Goal: Communication & Community: Connect with others

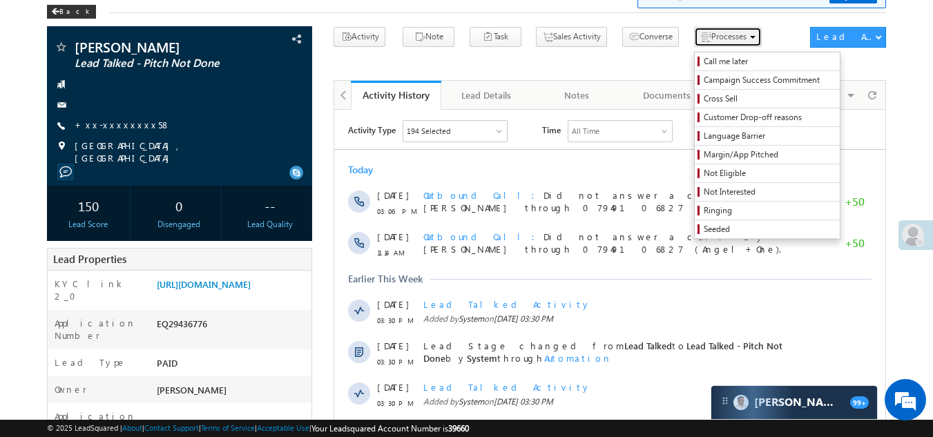
click at [711, 41] on span "Processes" at bounding box center [728, 36] width 35 height 10
click at [704, 189] on span "Not Interested" at bounding box center [769, 192] width 131 height 12
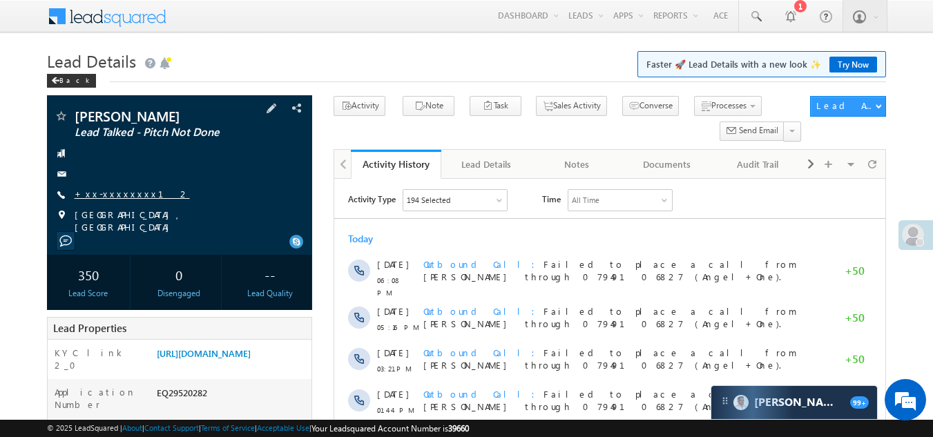
click at [113, 190] on link "+xx-xxxxxxxx12" at bounding box center [132, 194] width 115 height 12
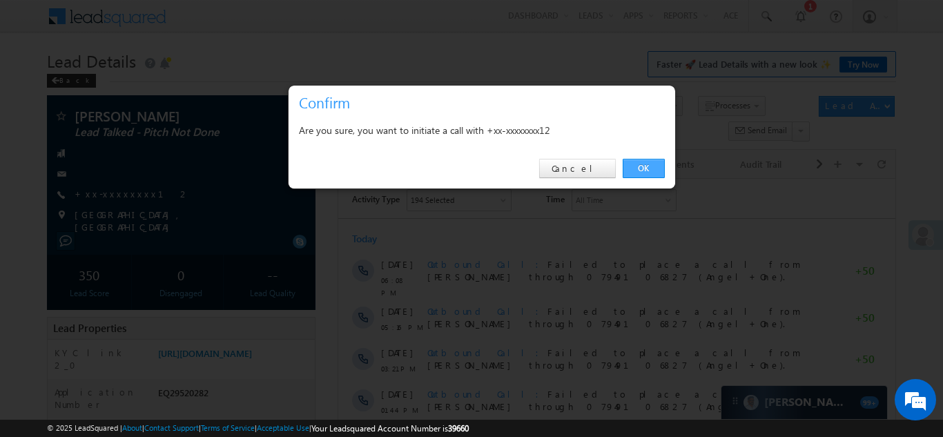
click at [641, 164] on link "OK" at bounding box center [644, 168] width 42 height 19
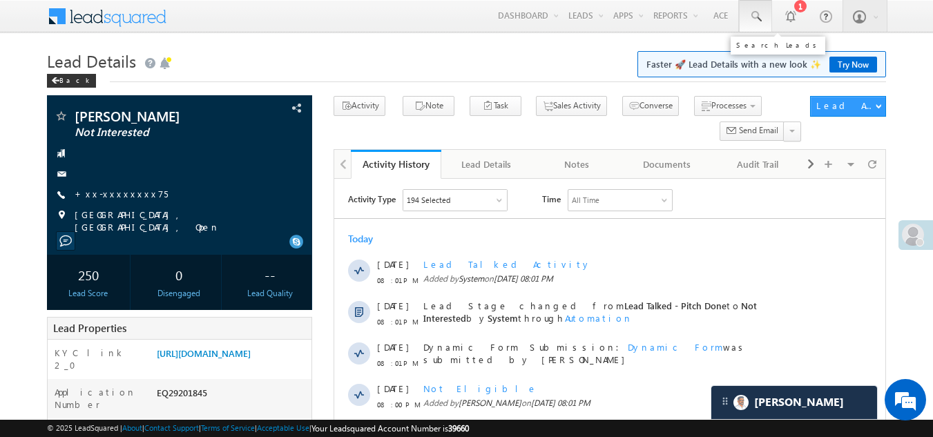
click at [754, 13] on span at bounding box center [756, 17] width 14 height 14
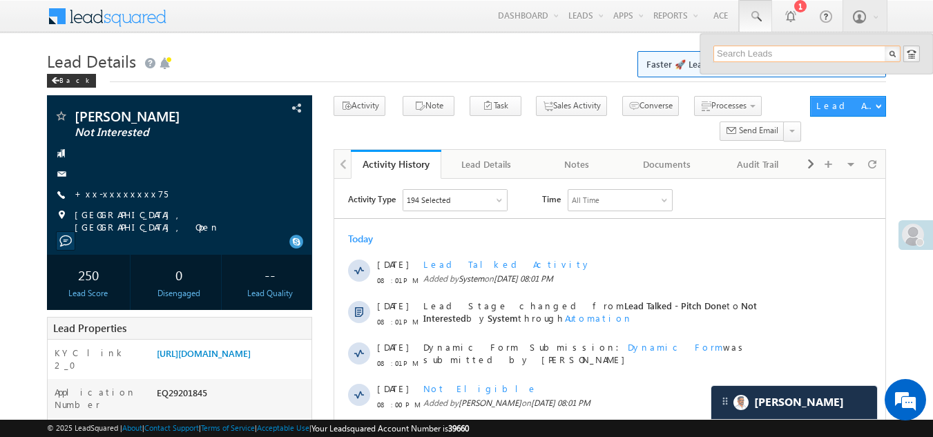
paste input "EQ29559847"
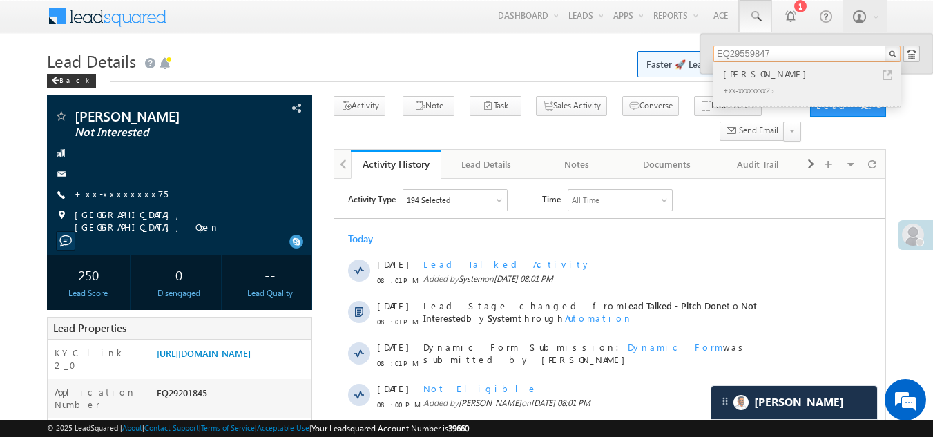
type input "EQ29559847"
click at [741, 77] on div "[PERSON_NAME]" at bounding box center [812, 73] width 185 height 15
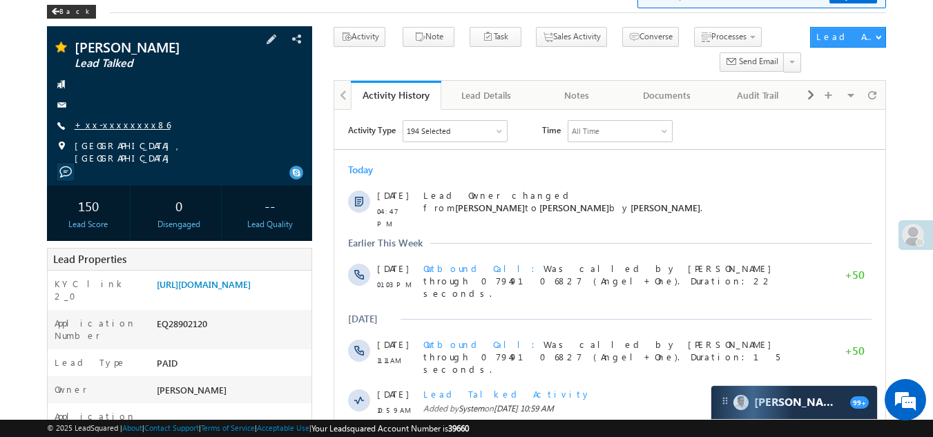
click at [119, 123] on link "+xx-xxxxxxxx86" at bounding box center [123, 125] width 96 height 12
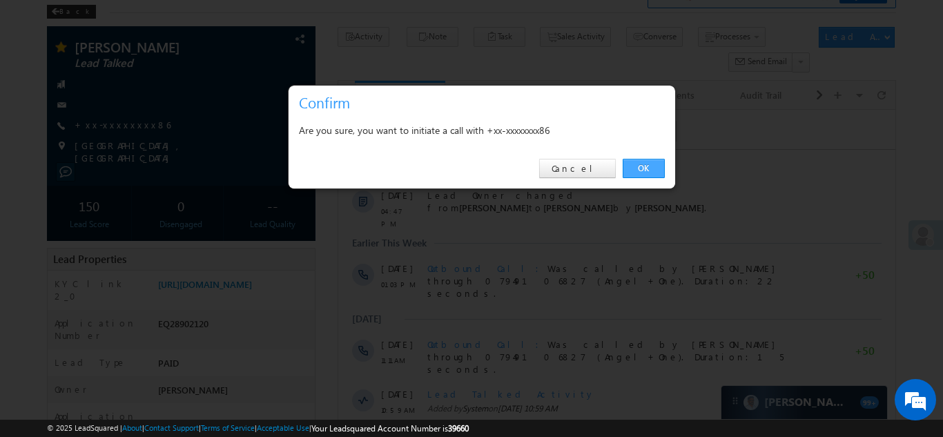
click at [646, 167] on link "OK" at bounding box center [644, 168] width 42 height 19
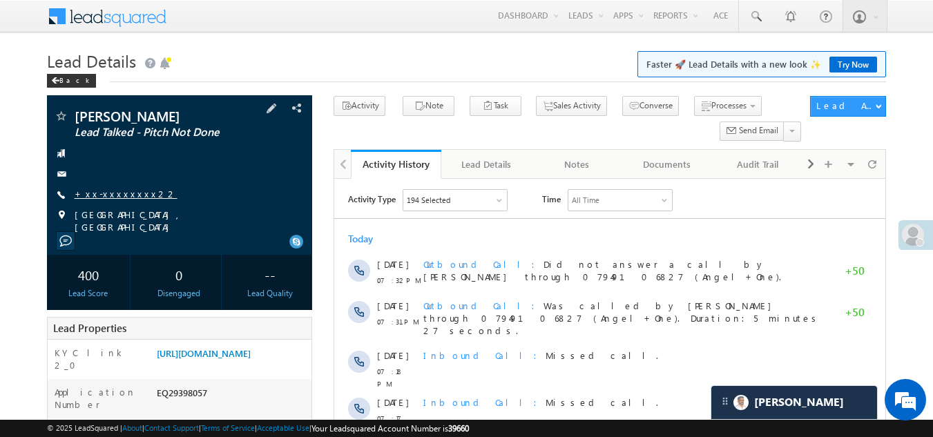
click at [111, 198] on link "+xx-xxxxxxxx22" at bounding box center [126, 194] width 103 height 12
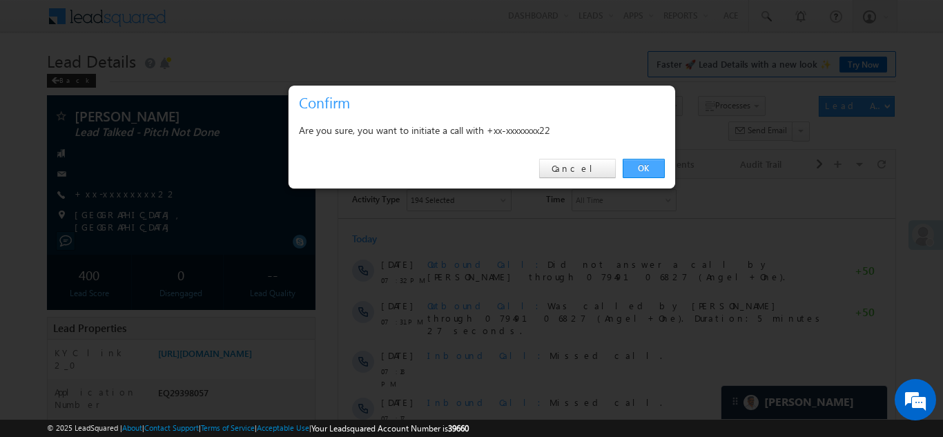
click at [636, 166] on link "OK" at bounding box center [644, 168] width 42 height 19
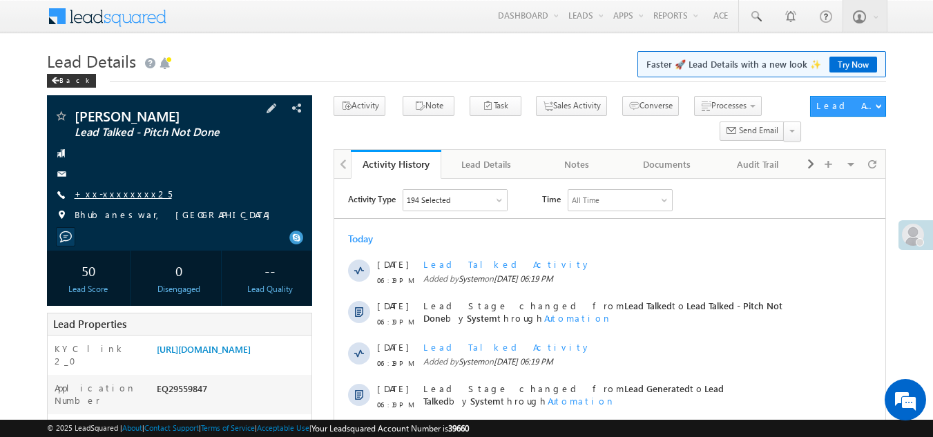
click at [112, 195] on link "+xx-xxxxxxxx25" at bounding box center [123, 194] width 97 height 12
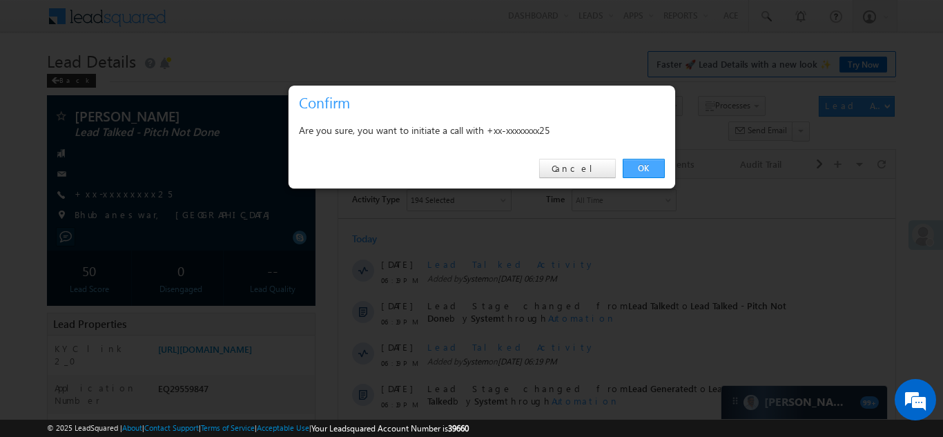
click at [641, 163] on link "OK" at bounding box center [644, 168] width 42 height 19
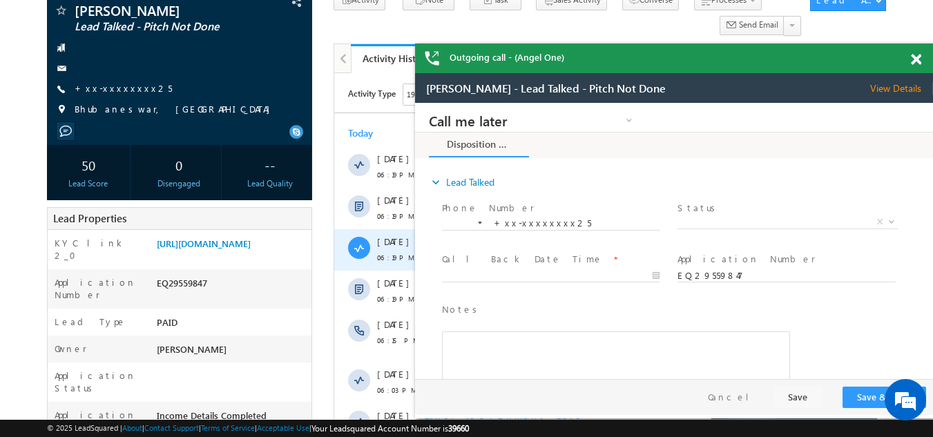
scroll to position [138, 0]
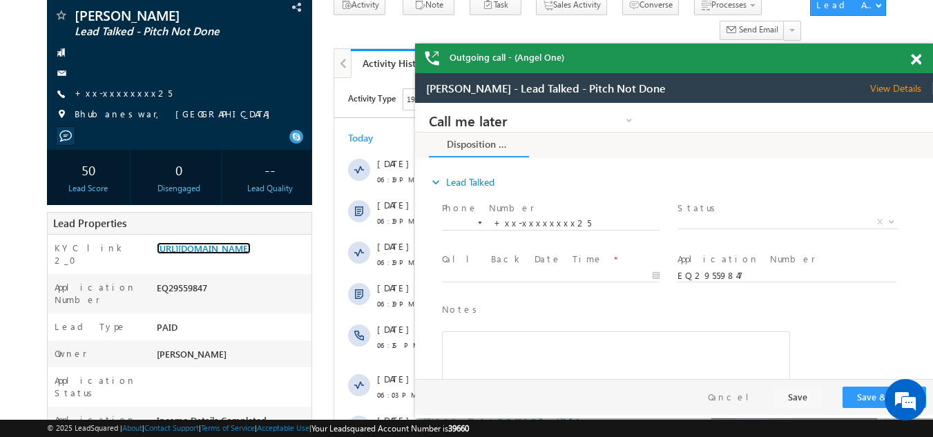
click at [916, 57] on span at bounding box center [916, 60] width 10 height 12
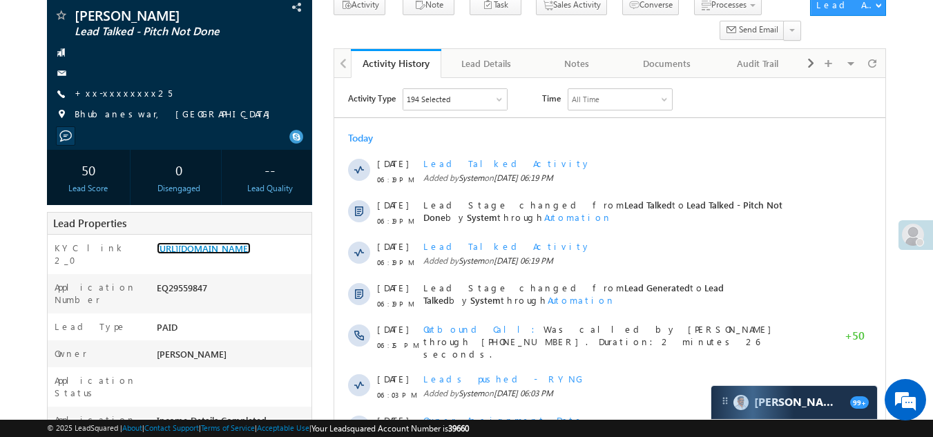
scroll to position [0, 0]
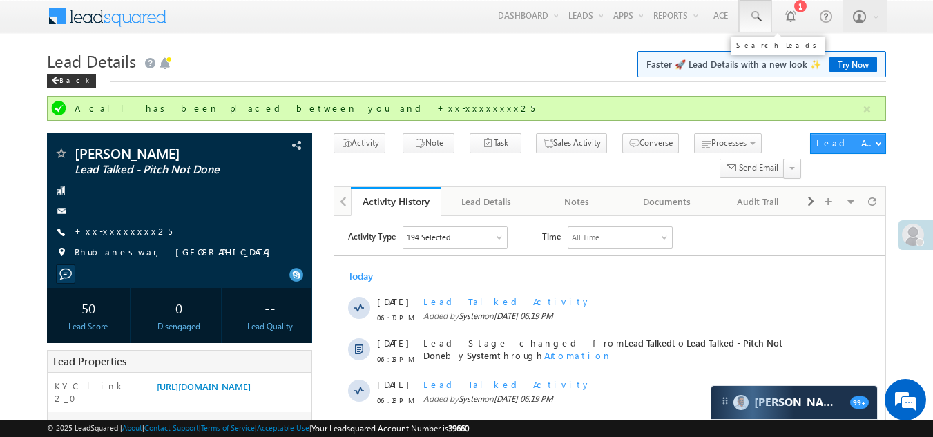
click at [756, 18] on span at bounding box center [756, 17] width 14 height 14
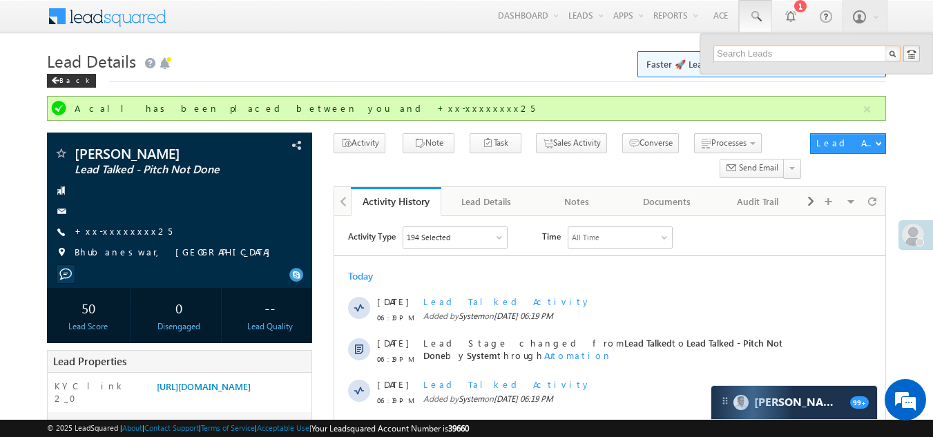
paste input "EQ28737833"
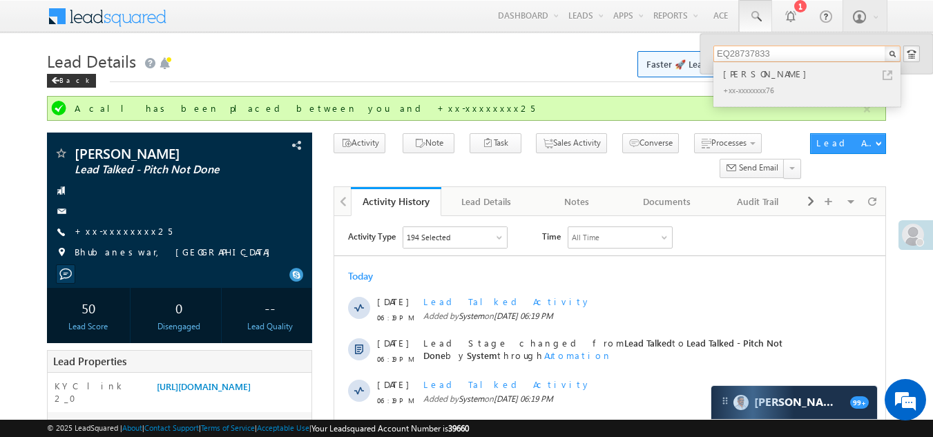
type input "EQ28737833"
click at [736, 81] on div "+xx-xxxxxxxx76" at bounding box center [812, 89] width 185 height 17
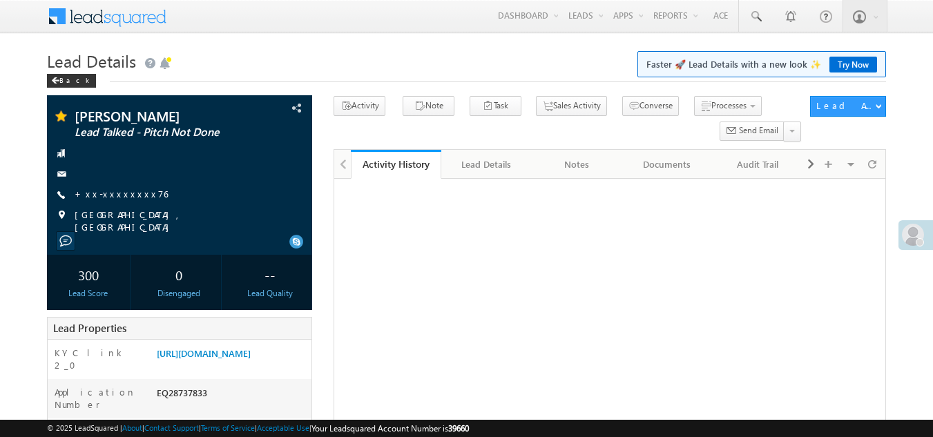
click at [118, 192] on link "+xx-xxxxxxxx76" at bounding box center [121, 194] width 93 height 12
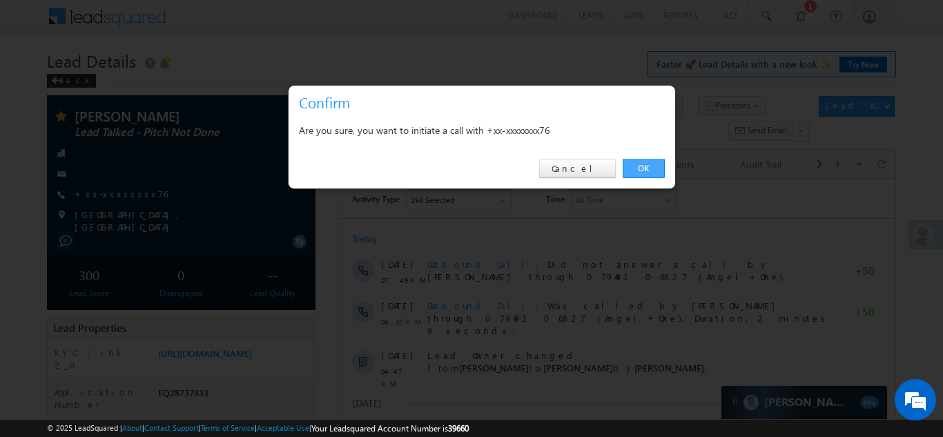
click at [645, 164] on link "OK" at bounding box center [644, 168] width 42 height 19
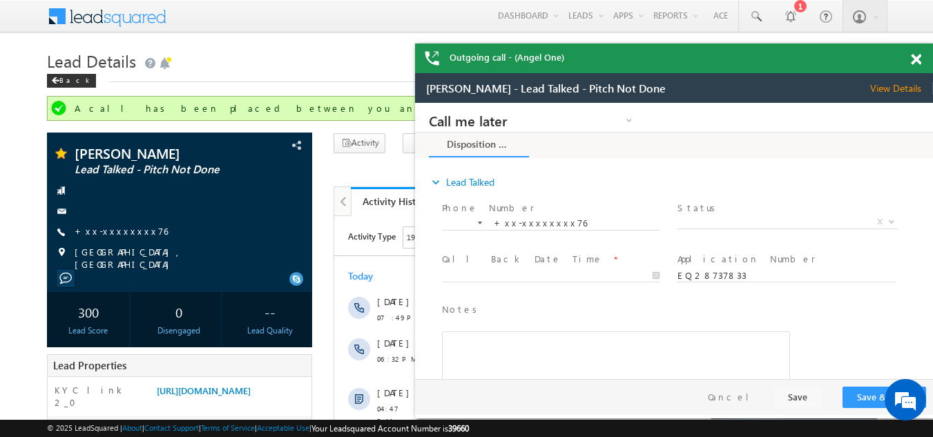
click at [915, 56] on span at bounding box center [916, 60] width 10 height 12
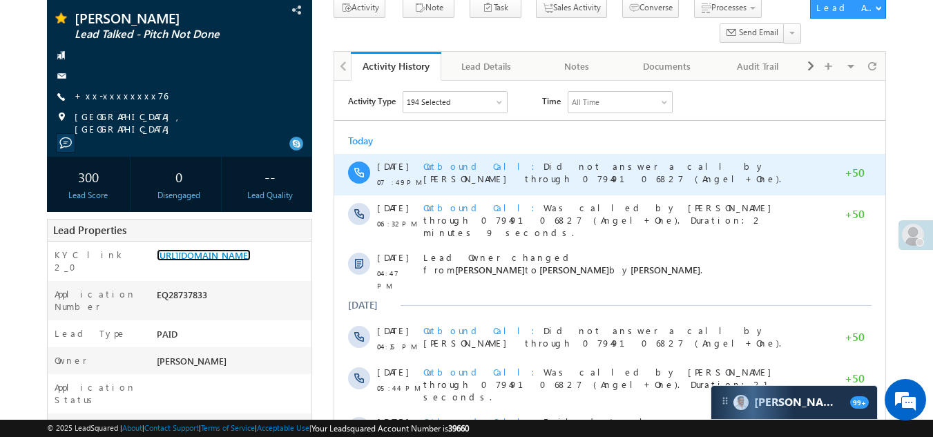
scroll to position [207, 0]
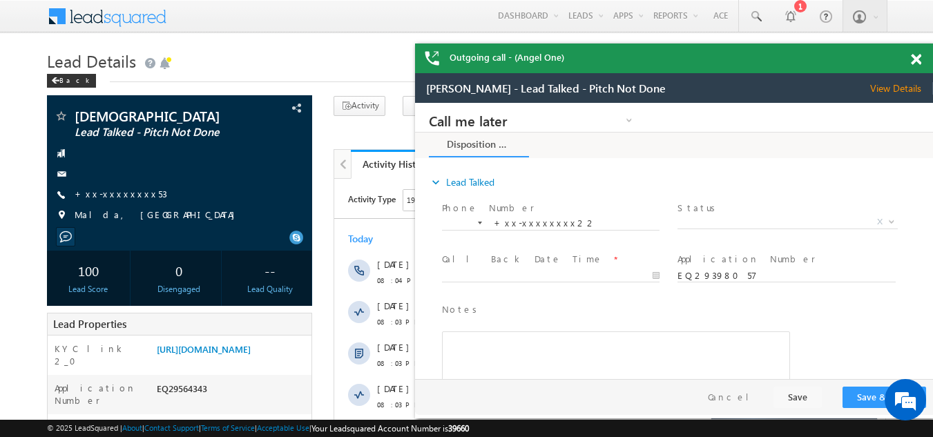
click at [910, 57] on div "Outgoing call - (Angel One)" at bounding box center [674, 59] width 518 height 30
click at [917, 59] on span at bounding box center [916, 60] width 10 height 12
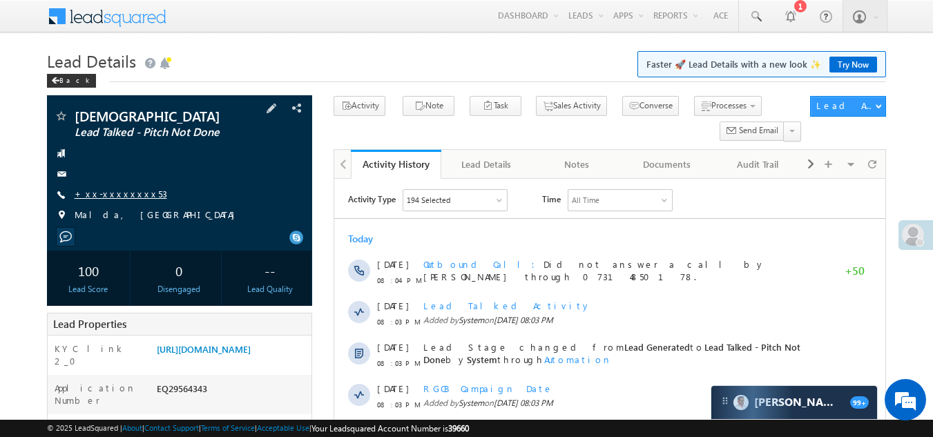
click at [106, 189] on link "+xx-xxxxxxxx53" at bounding box center [121, 194] width 93 height 12
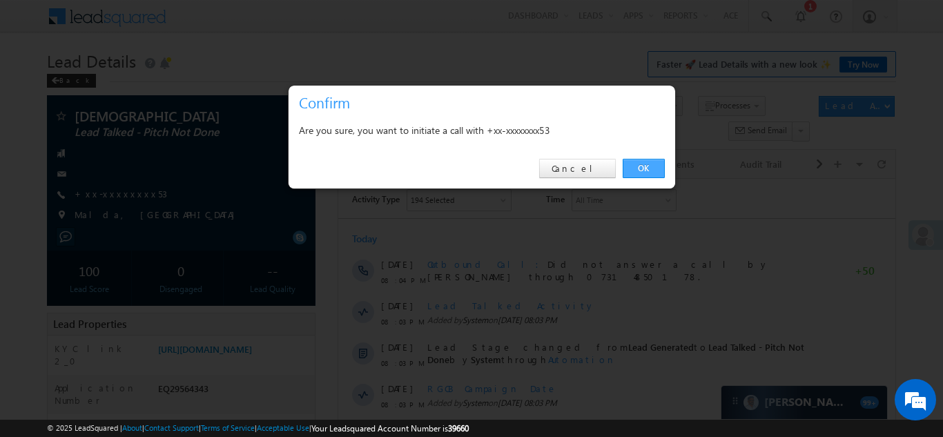
click at [646, 166] on link "OK" at bounding box center [644, 168] width 42 height 19
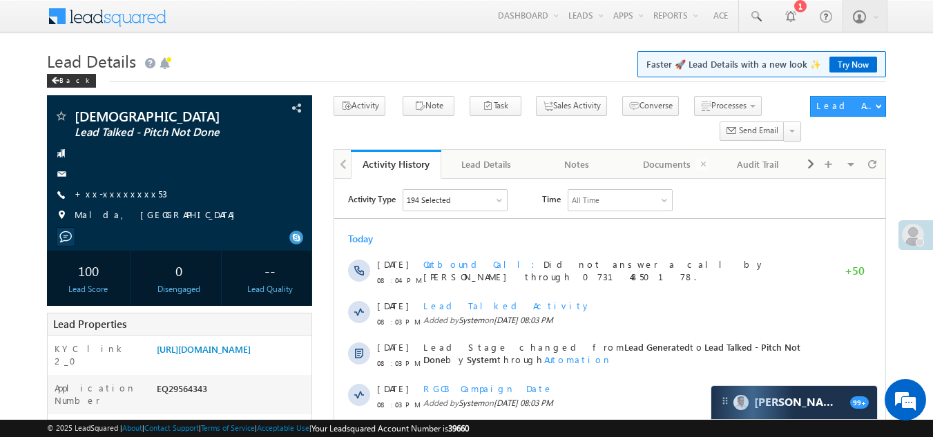
click at [646, 166] on div "Documents" at bounding box center [666, 164] width 67 height 17
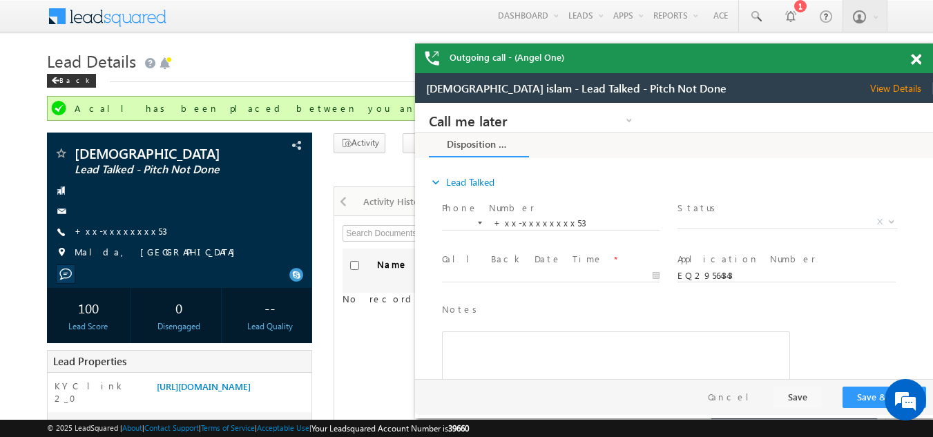
click at [914, 64] on span at bounding box center [916, 60] width 10 height 12
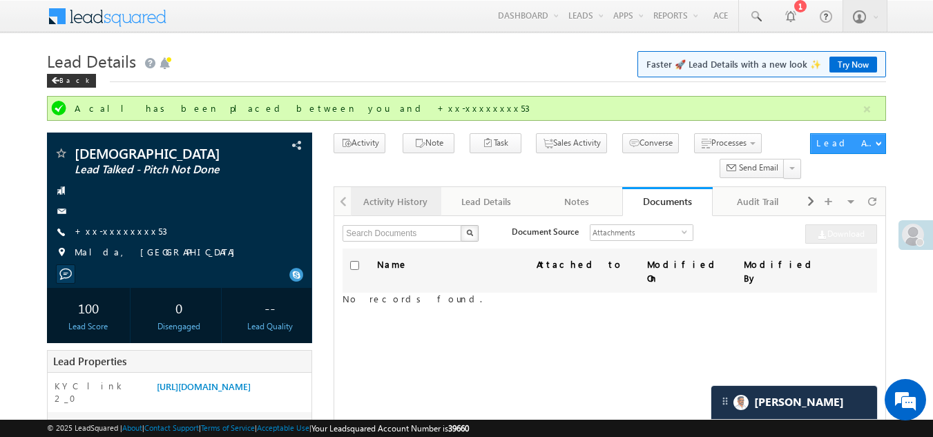
click at [398, 200] on div "Activity History" at bounding box center [395, 201] width 67 height 17
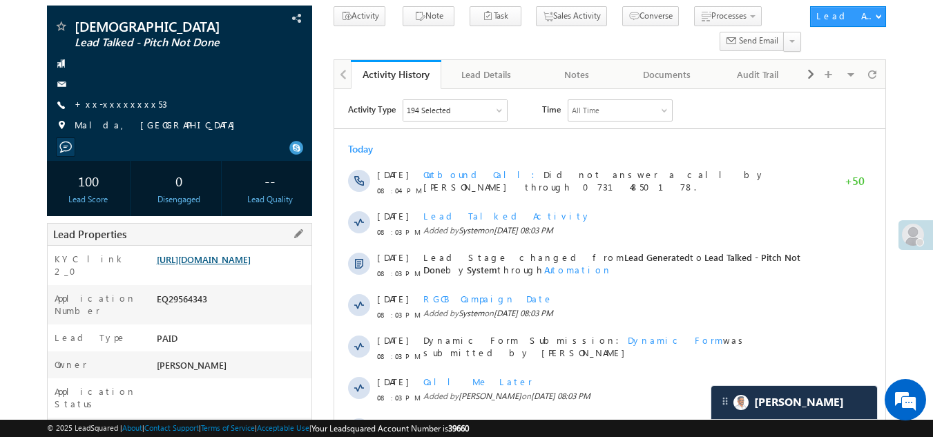
scroll to position [138, 0]
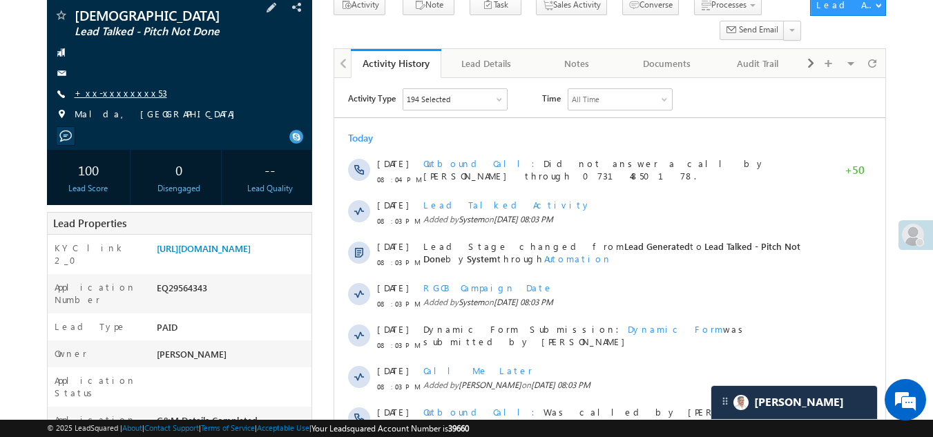
click at [113, 93] on link "+xx-xxxxxxxx53" at bounding box center [121, 93] width 93 height 12
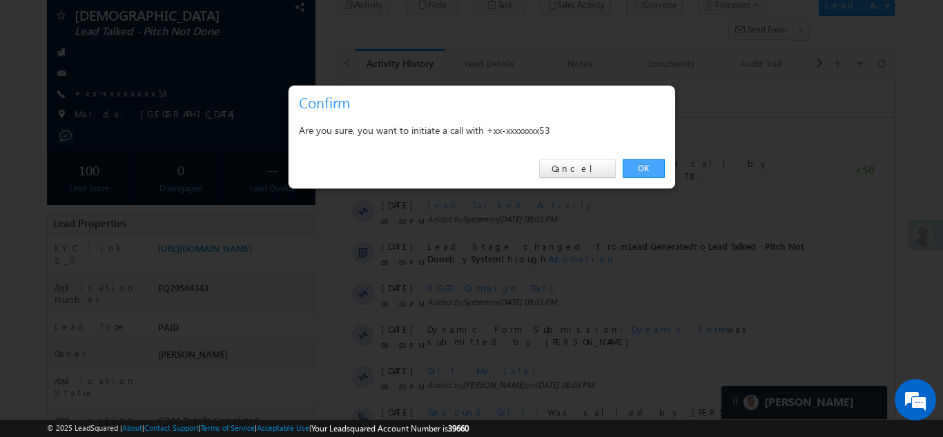
click at [640, 166] on link "OK" at bounding box center [644, 168] width 42 height 19
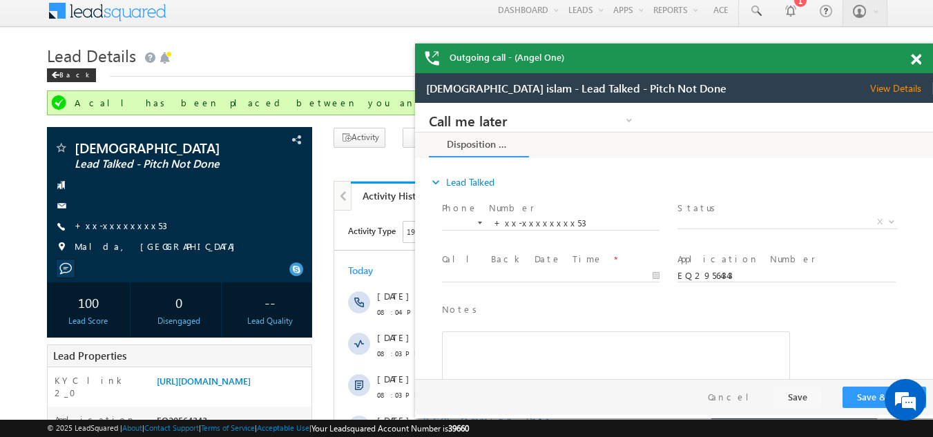
scroll to position [0, 0]
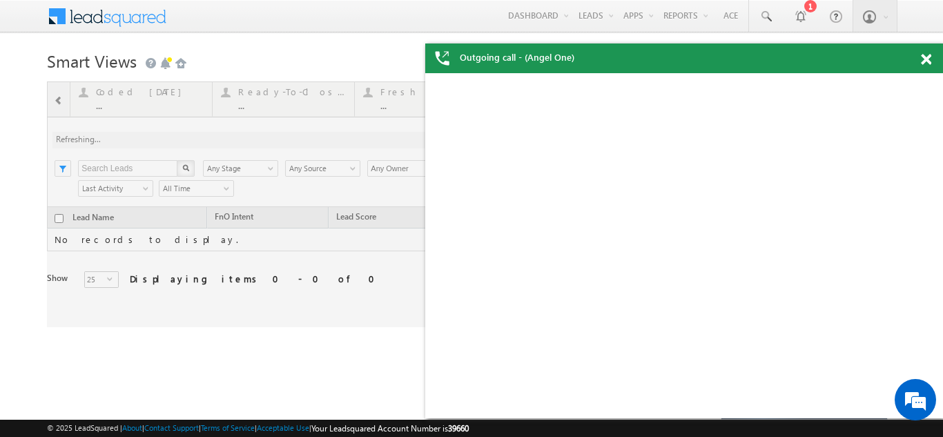
click at [929, 59] on span at bounding box center [926, 60] width 10 height 12
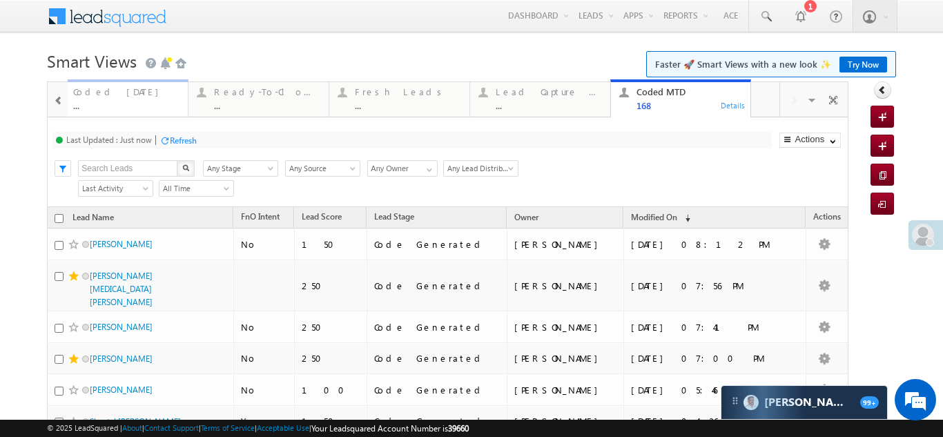
click at [104, 90] on div "Coded [DATE]" at bounding box center [126, 91] width 106 height 11
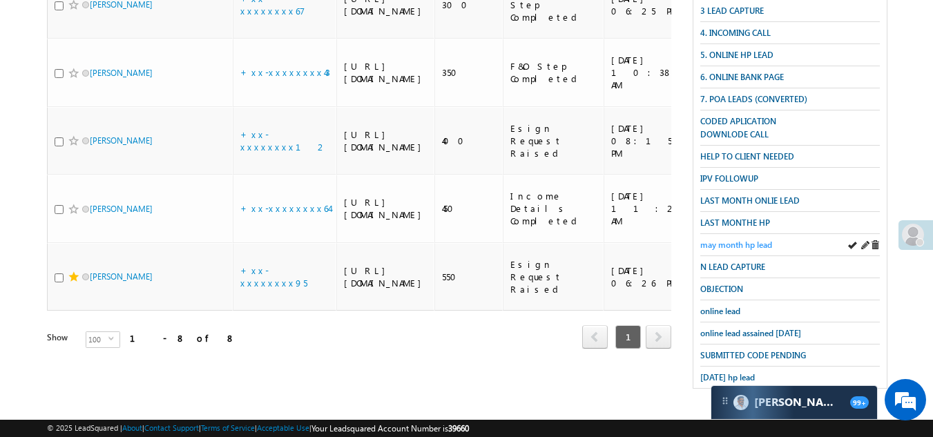
click at [734, 240] on span "may month hp lead" at bounding box center [736, 245] width 72 height 10
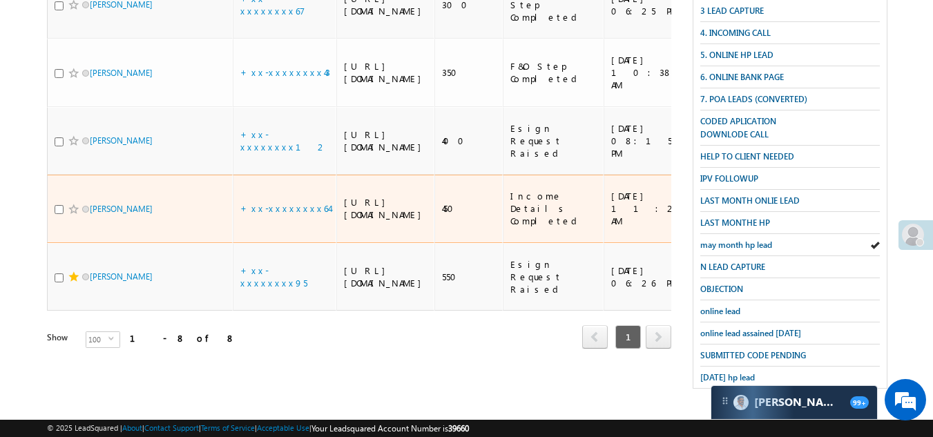
scroll to position [426, 0]
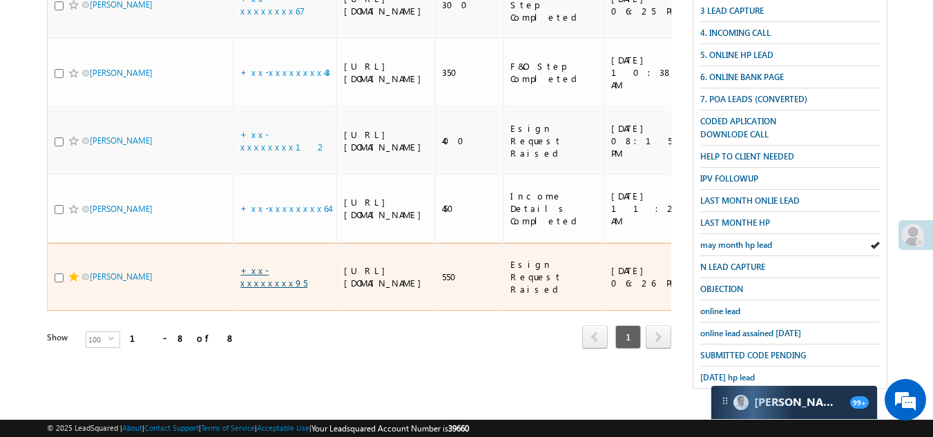
click at [271, 289] on link "+xx-xxxxxxxx95" at bounding box center [273, 277] width 67 height 24
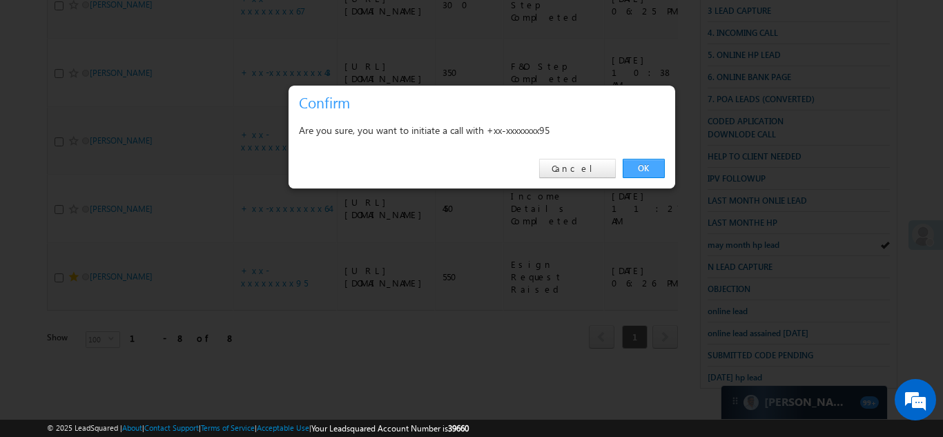
click at [644, 165] on link "OK" at bounding box center [644, 168] width 42 height 19
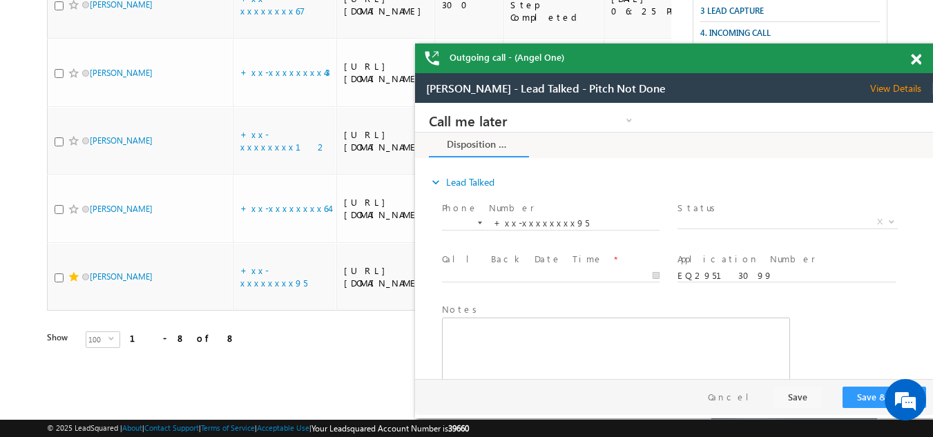
scroll to position [0, 0]
